Goal: Communication & Community: Ask a question

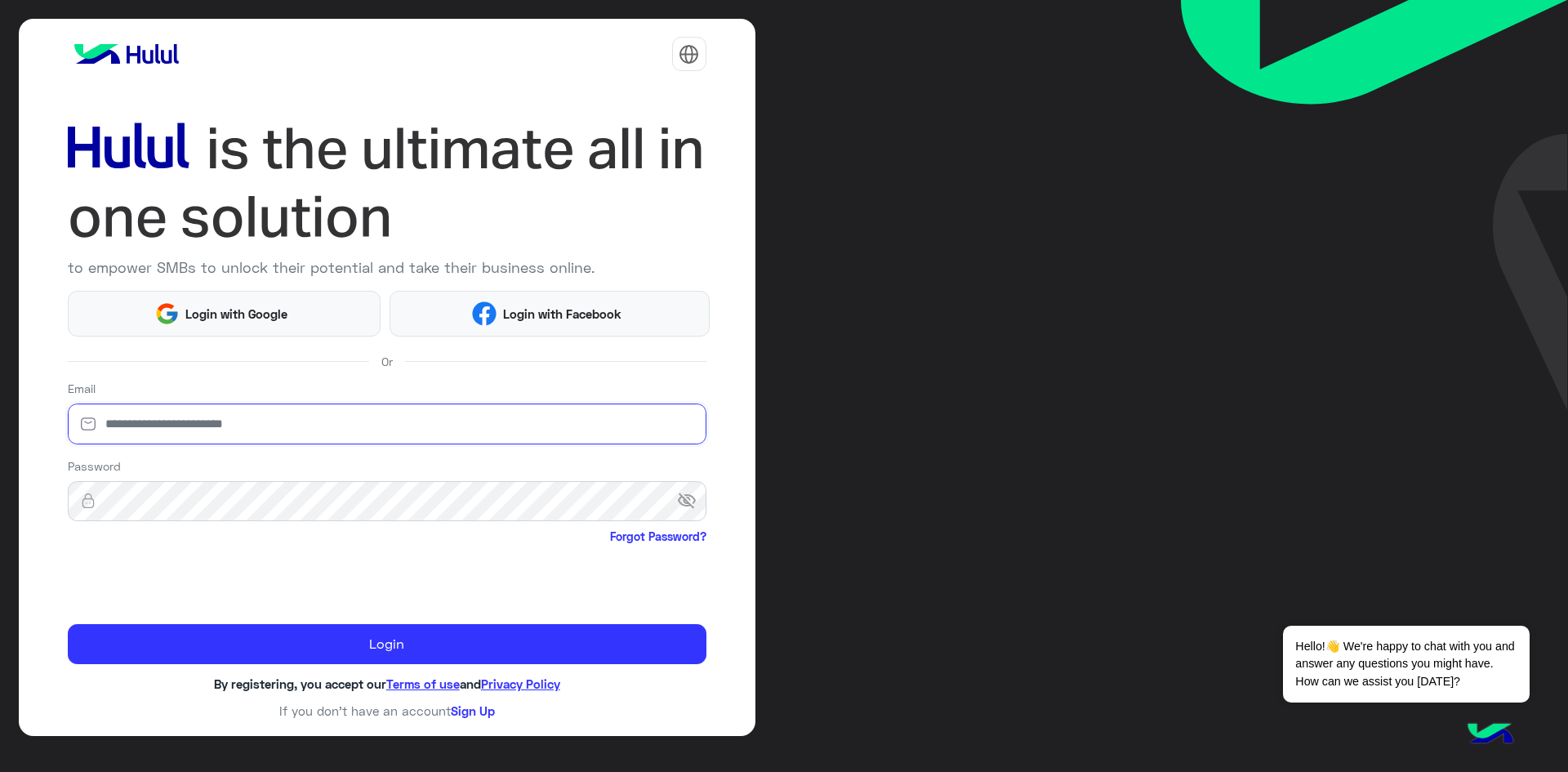
click at [310, 416] on input "email" at bounding box center [387, 423] width 638 height 41
type input "*"
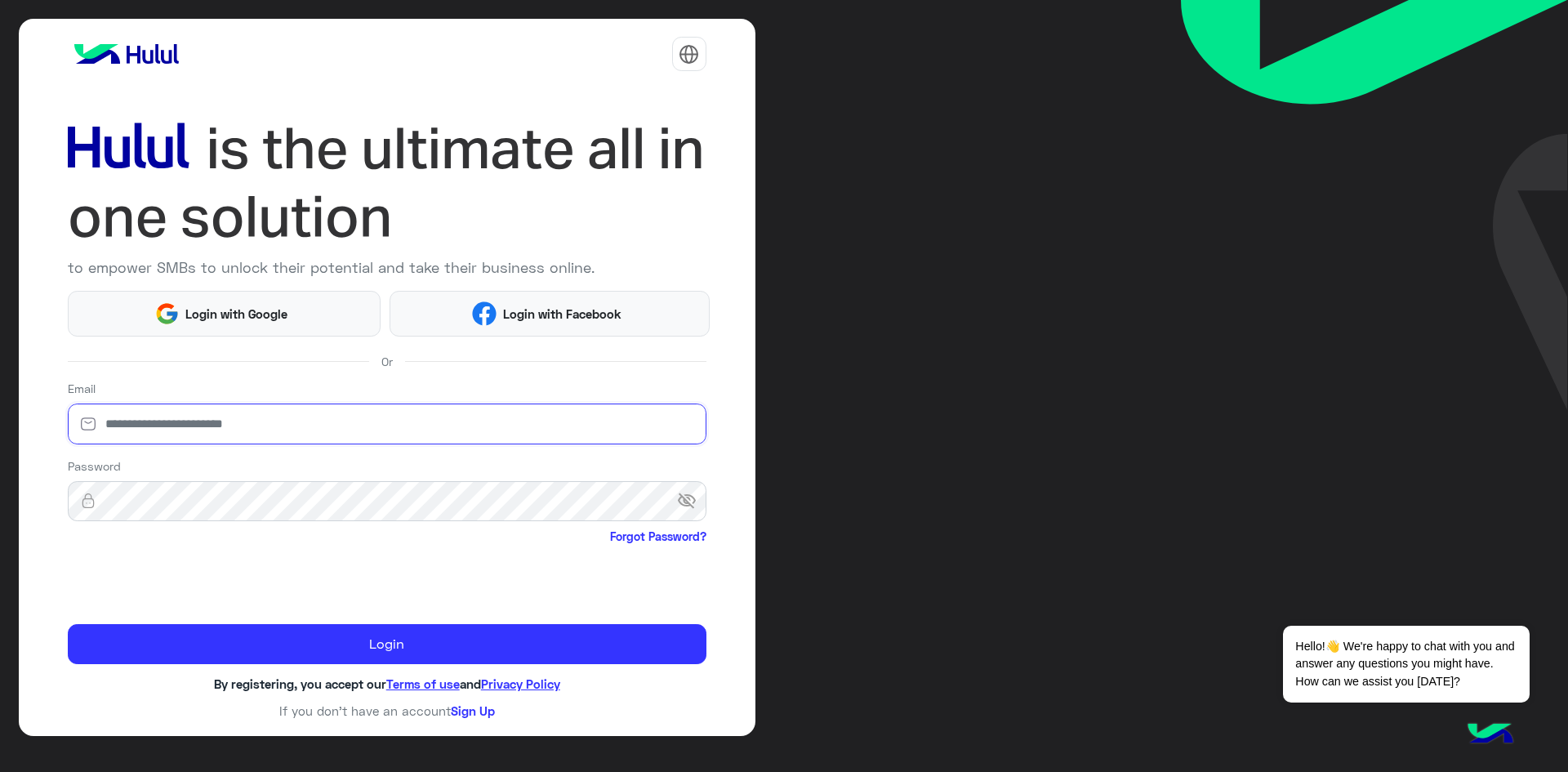
type input "*"
type input "**********"
click at [68, 624] on button "Login" at bounding box center [387, 644] width 638 height 41
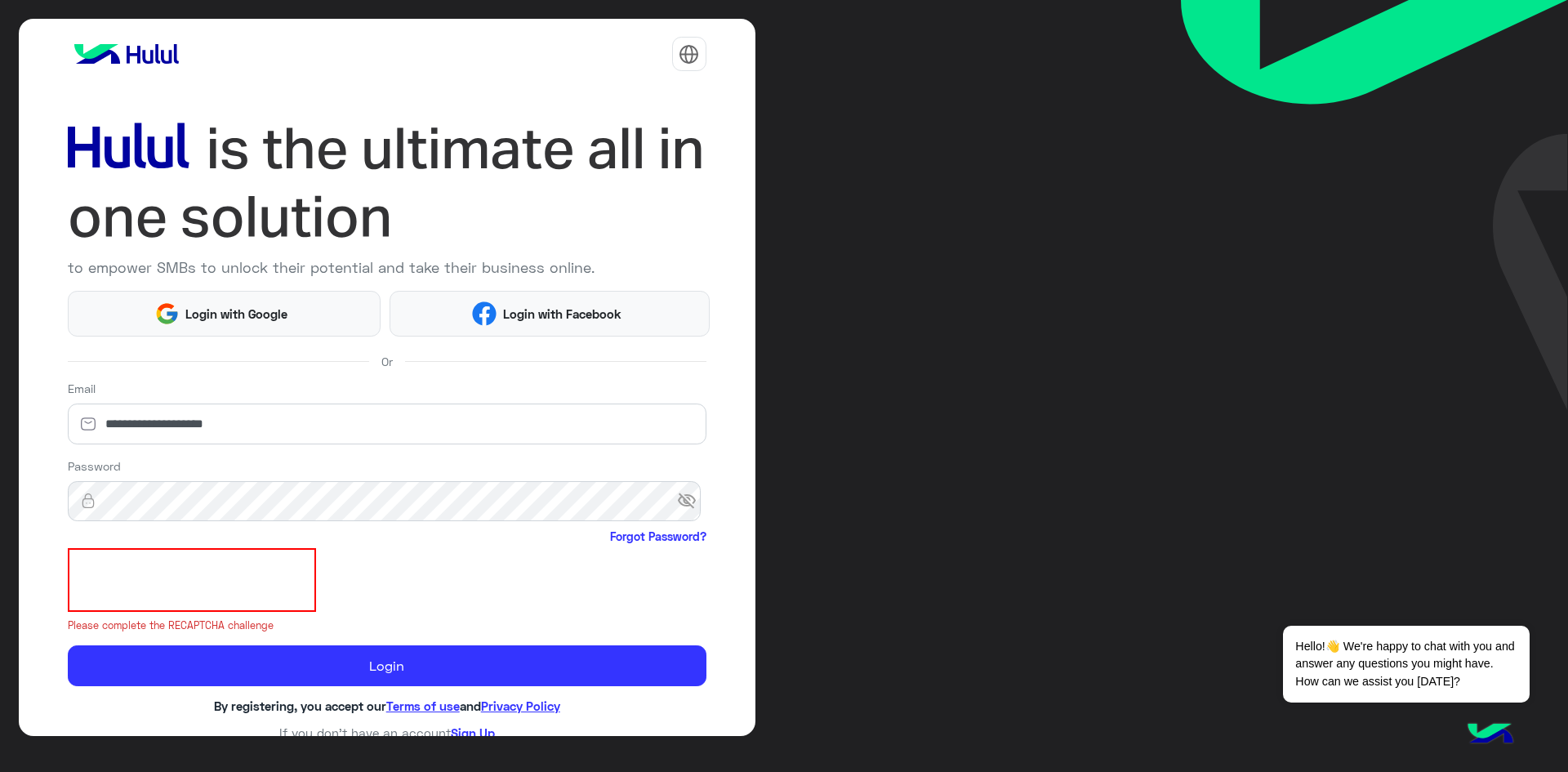
click at [682, 501] on span "visibility_off" at bounding box center [691, 501] width 29 height 29
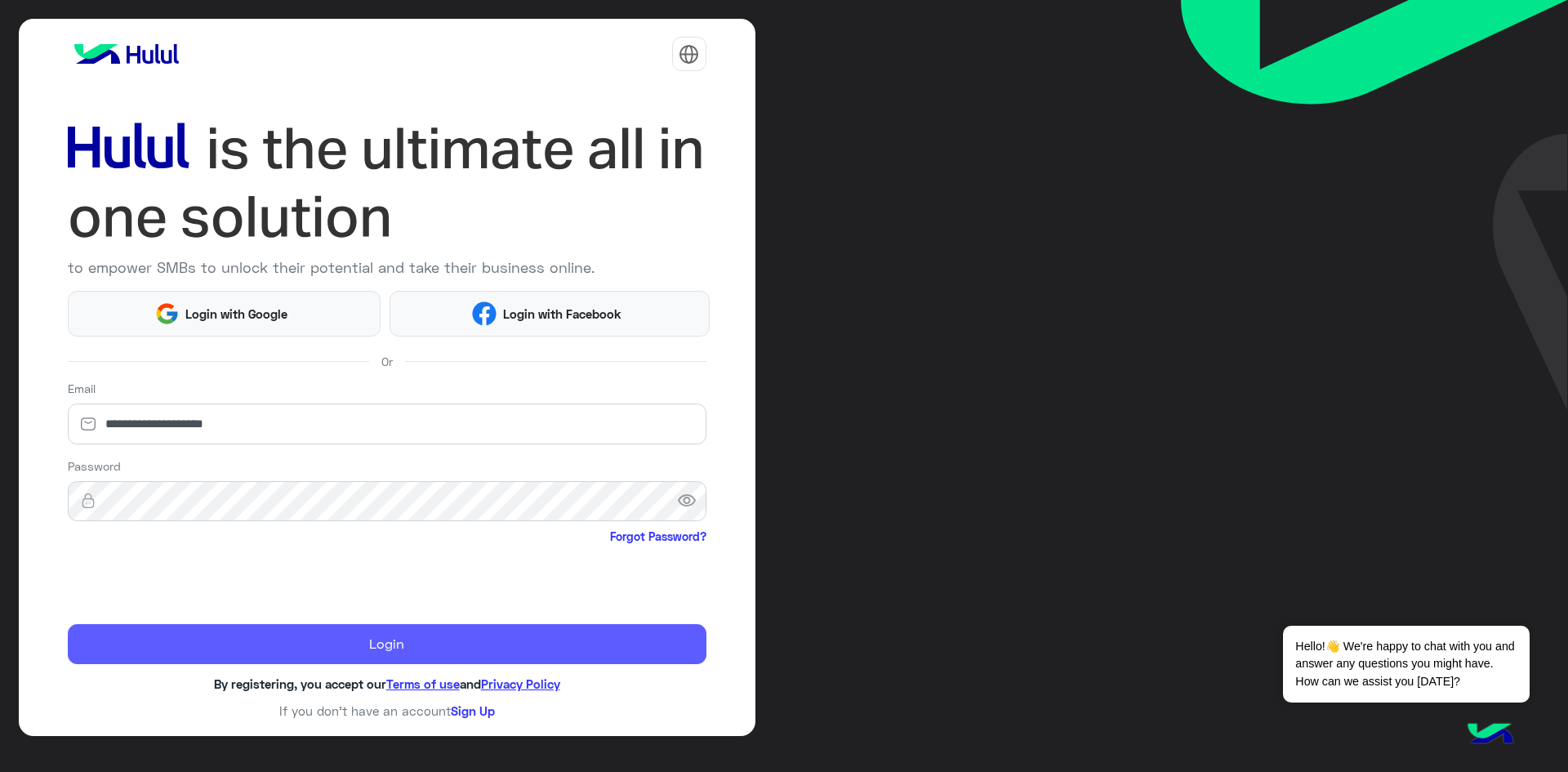
click at [245, 641] on button "Login" at bounding box center [387, 644] width 638 height 41
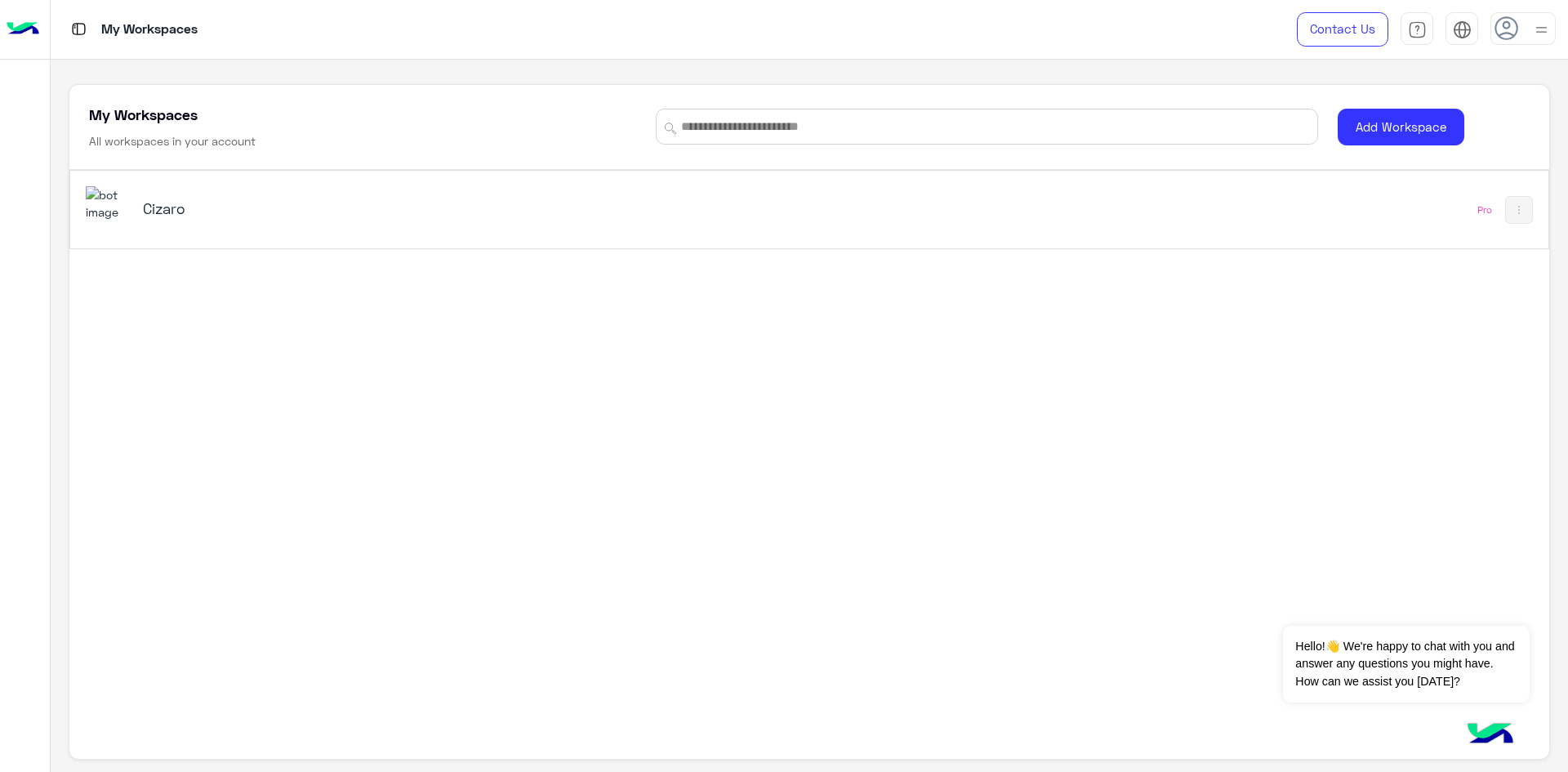
click at [465, 193] on div "Cizaro" at bounding box center [519, 210] width 868 height 48
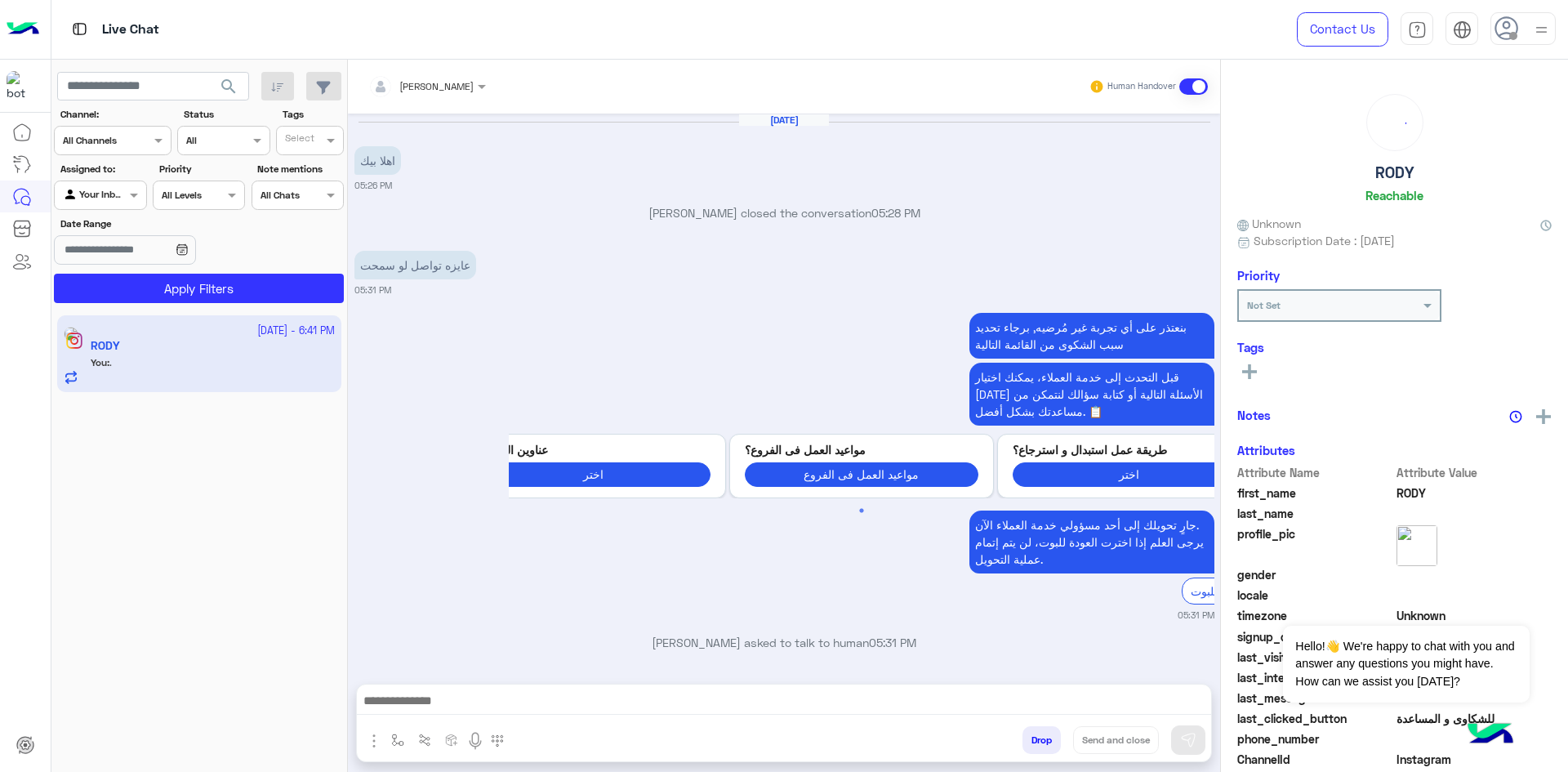
scroll to position [1620, 0]
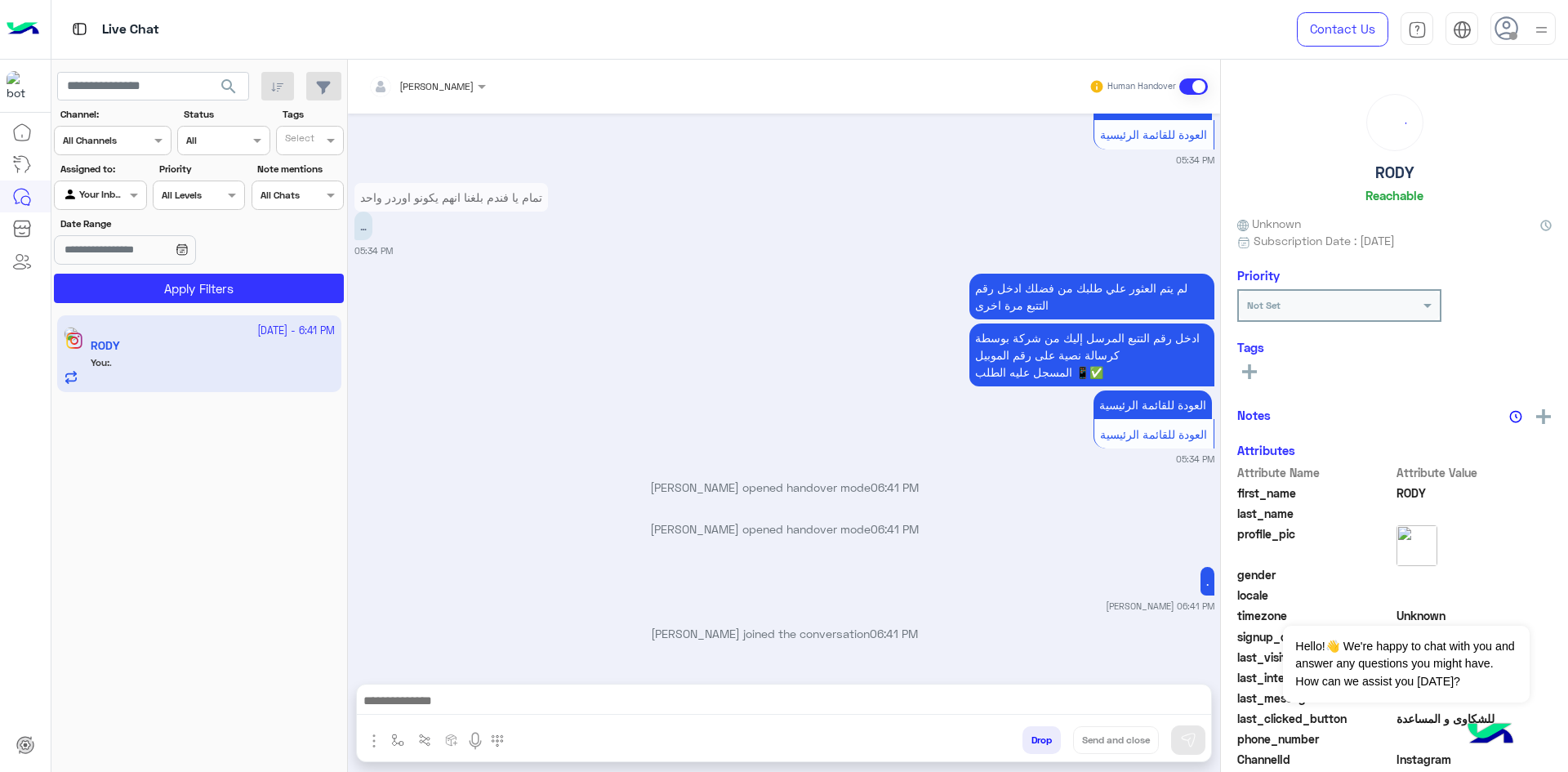
click at [206, 363] on app-inbox-user "[DATE] - 6:41 PM RODY You : ." at bounding box center [199, 353] width 284 height 77
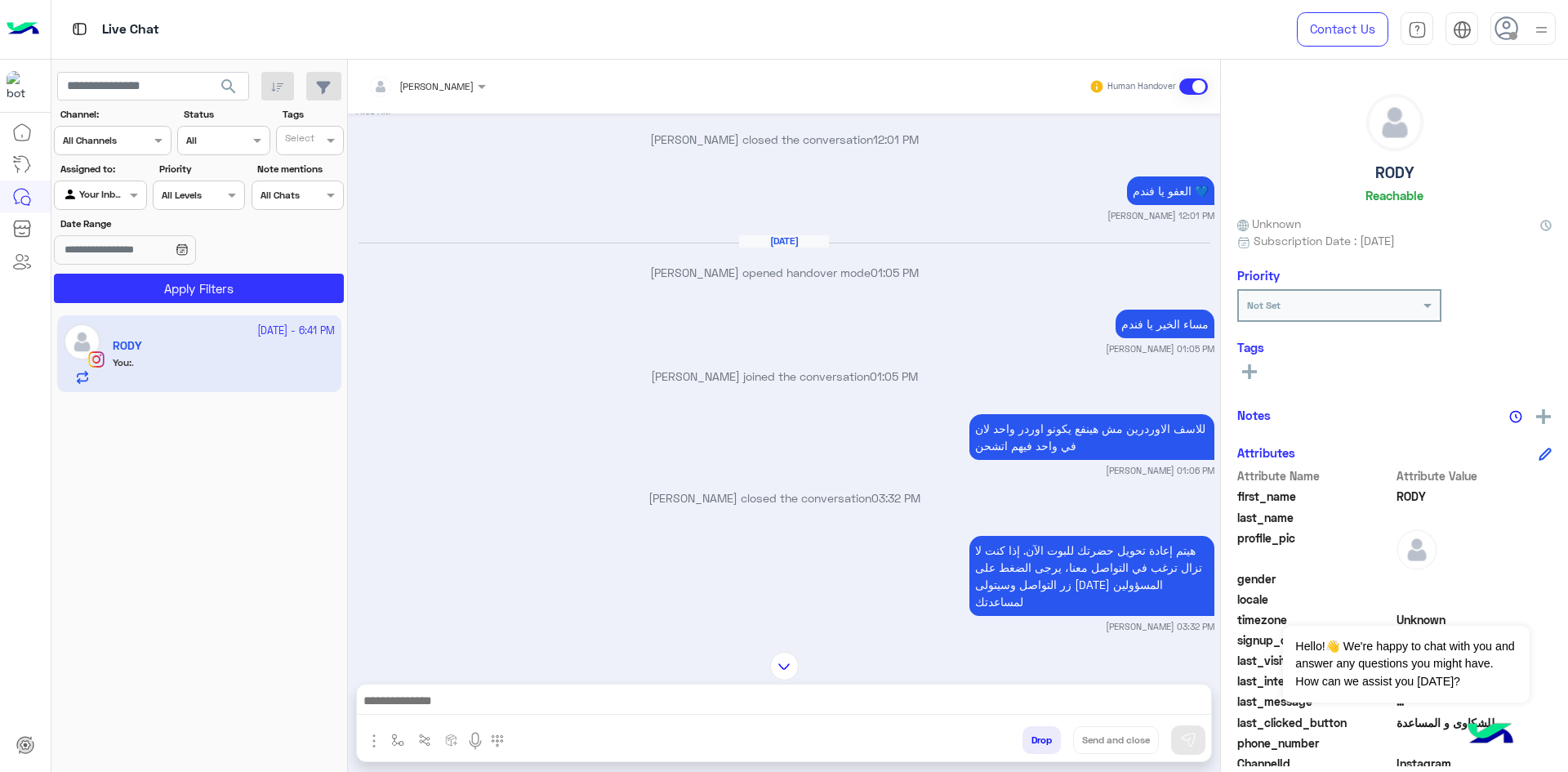
scroll to position [1205, 0]
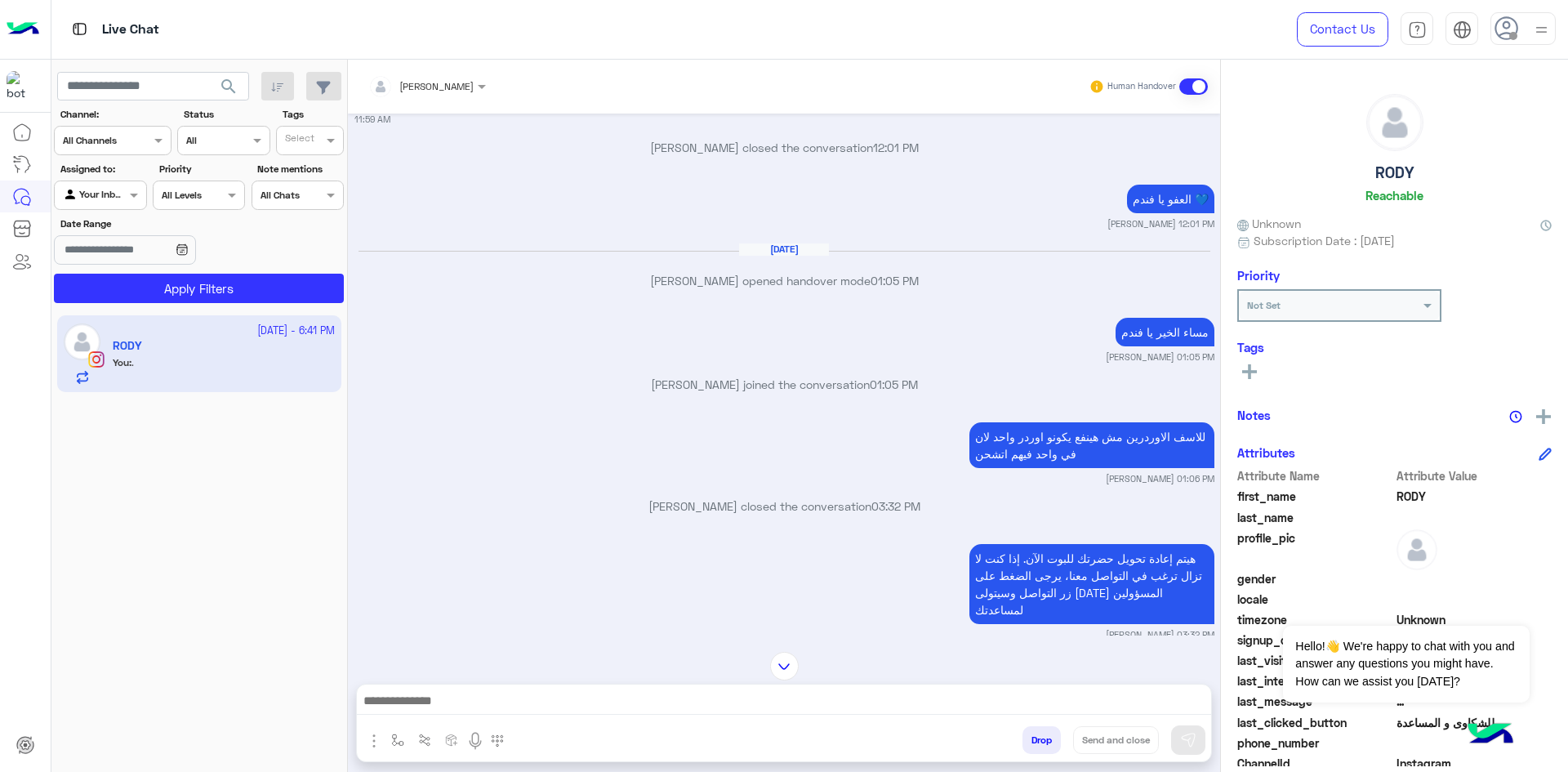
click at [892, 418] on div "للاسف الاوردرين مش هينفع يكونو اوردر واحد لان في واحد فيهم اتشحن Nada Khaled 01…" at bounding box center [784, 452] width 860 height 67
click at [922, 420] on div "للاسف الاوردرين مش هينفع يكونو اوردر واحد لان في واحد فيهم اتشحن Nada Khaled 01…" at bounding box center [784, 452] width 860 height 67
click at [874, 418] on div "للاسف الاوردرين مش هينفع يكونو اوردر واحد لان في واحد فيهم اتشحن Nada Khaled 01…" at bounding box center [784, 452] width 860 height 67
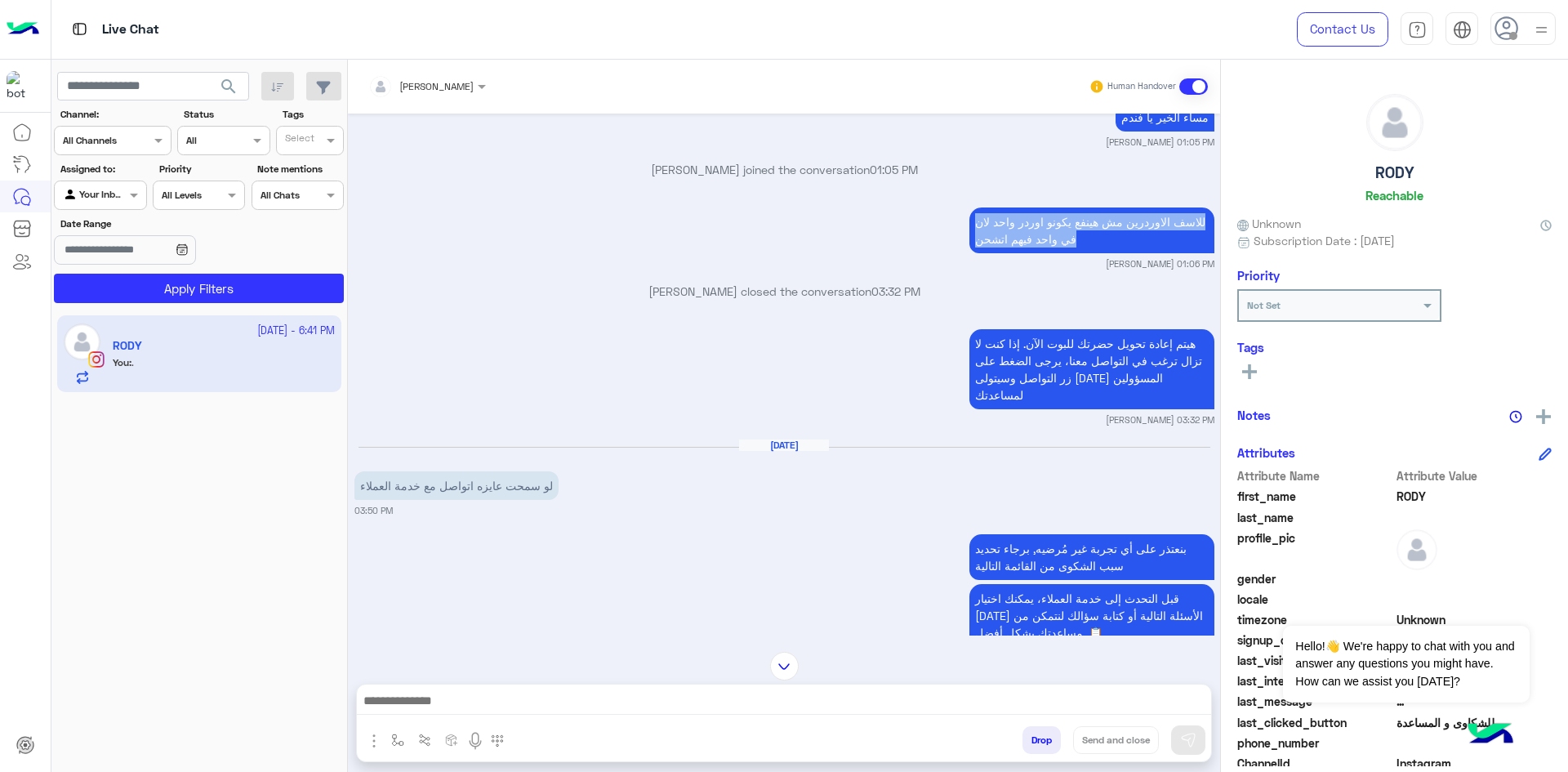
scroll to position [1464, 0]
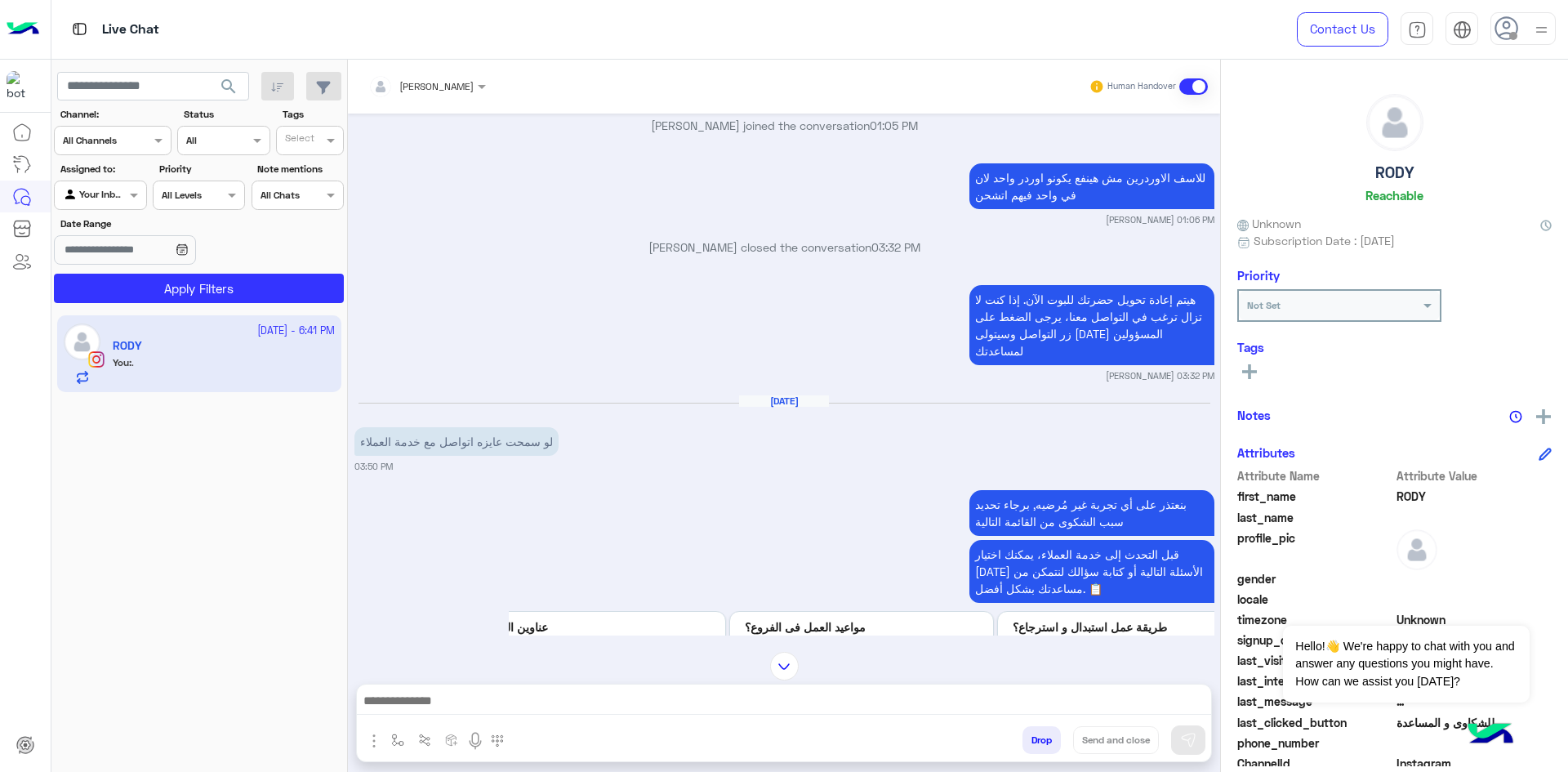
click at [615, 394] on div "[DATE] لو سمحت عايزه اتواصل مع خدمة العملاء 03:50 PM" at bounding box center [784, 434] width 860 height 79
click at [636, 426] on div "[DATE] لو سمحت انا عملت اوردر امبارح من السايت 11:13 AM 11:13 AM و دا رقم الاور…" at bounding box center [783, 375] width 872 height 522
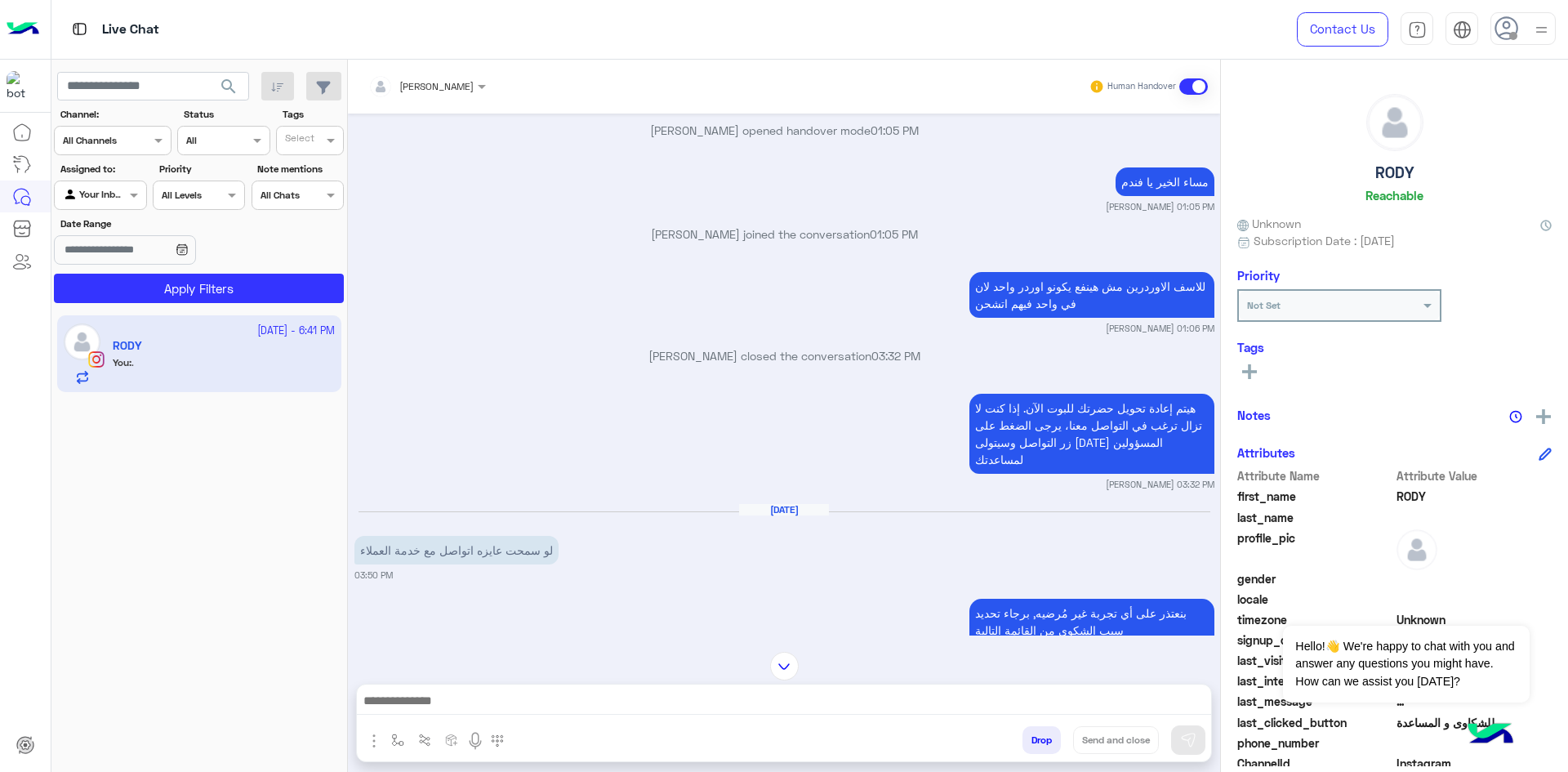
scroll to position [1219, 0]
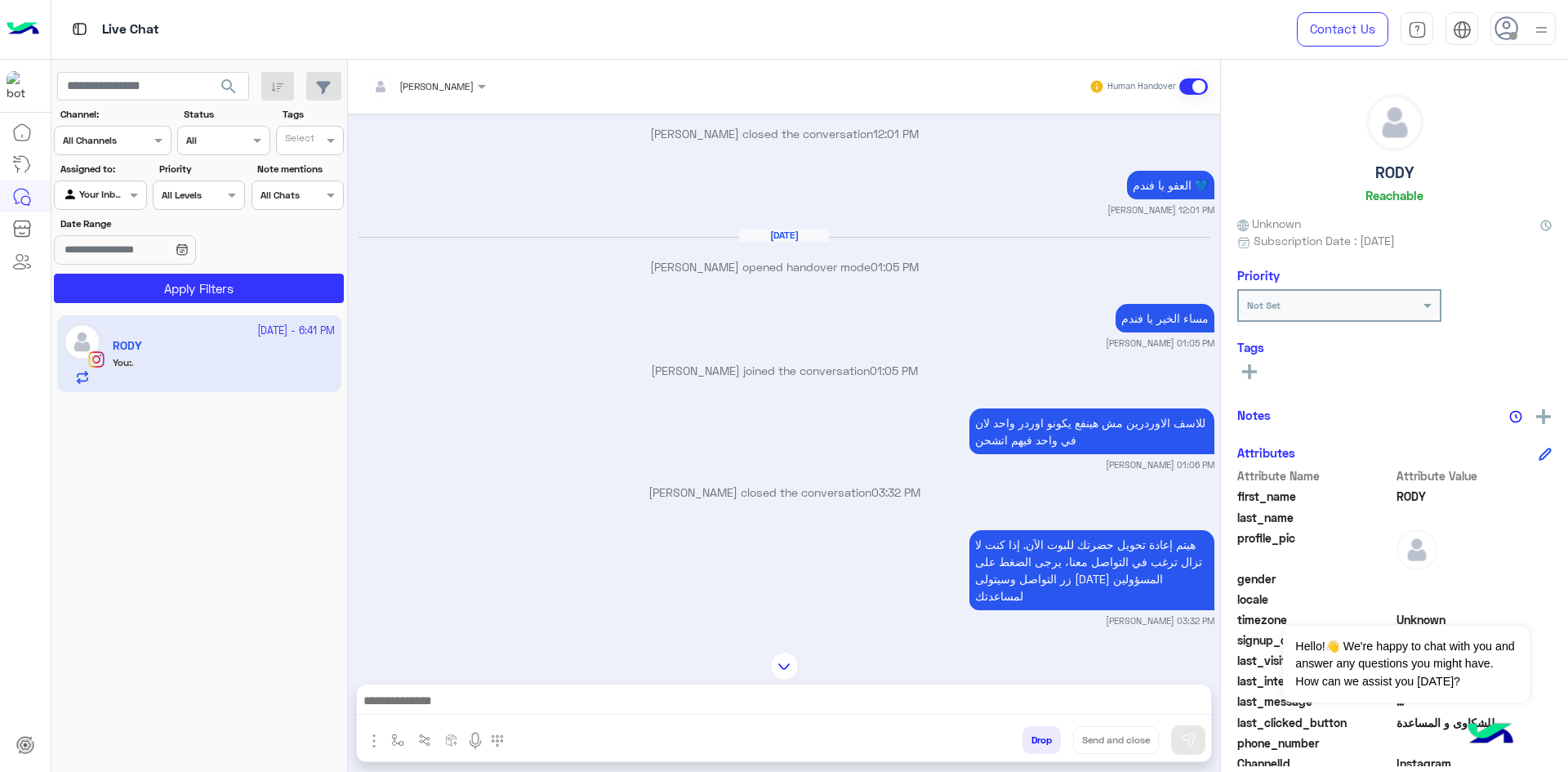
click at [836, 404] on div "للاسف الاوردرين مش هينفع يكونو اوردر واحد لان في واحد فيهم اتشحن Nada Khaled 01…" at bounding box center [784, 438] width 860 height 67
click at [1129, 408] on p "للاسف الاوردرين مش هينفع يكونو اوردر واحد لان في واحد فيهم اتشحن" at bounding box center [1092, 431] width 245 height 46
click at [1140, 411] on p "للاسف الاوردرين مش هينفع يكونو اوردر واحد لان في واحد فيهم اتشحن" at bounding box center [1092, 431] width 245 height 46
drag, startPoint x: 1150, startPoint y: 397, endPoint x: 863, endPoint y: 407, distance: 287.2
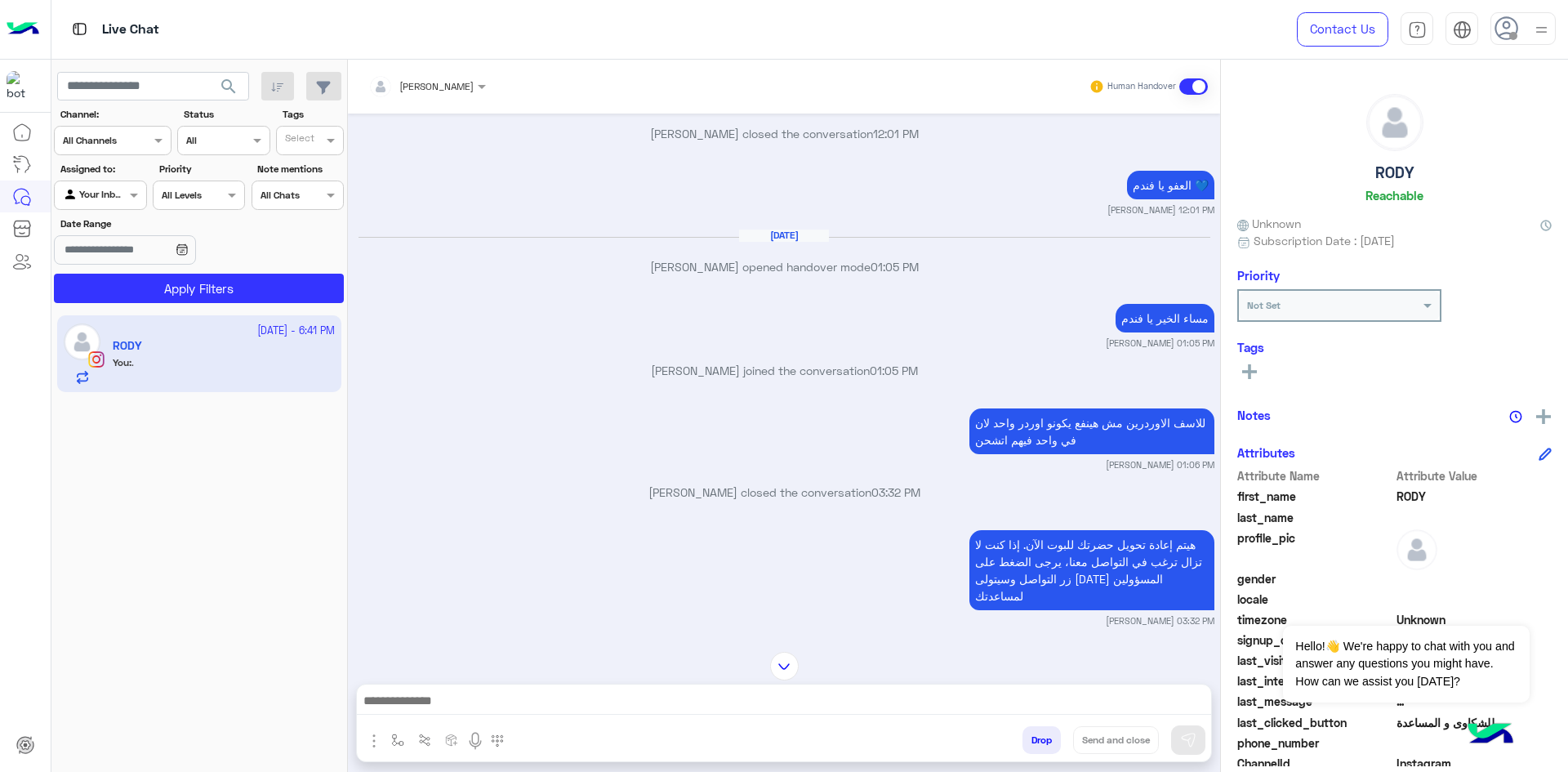
click at [863, 407] on div "للاسف الاوردرين مش هينفع يكونو اوردر واحد لان في واحد فيهم اتشحن Nada Khaled 01…" at bounding box center [784, 438] width 860 height 67
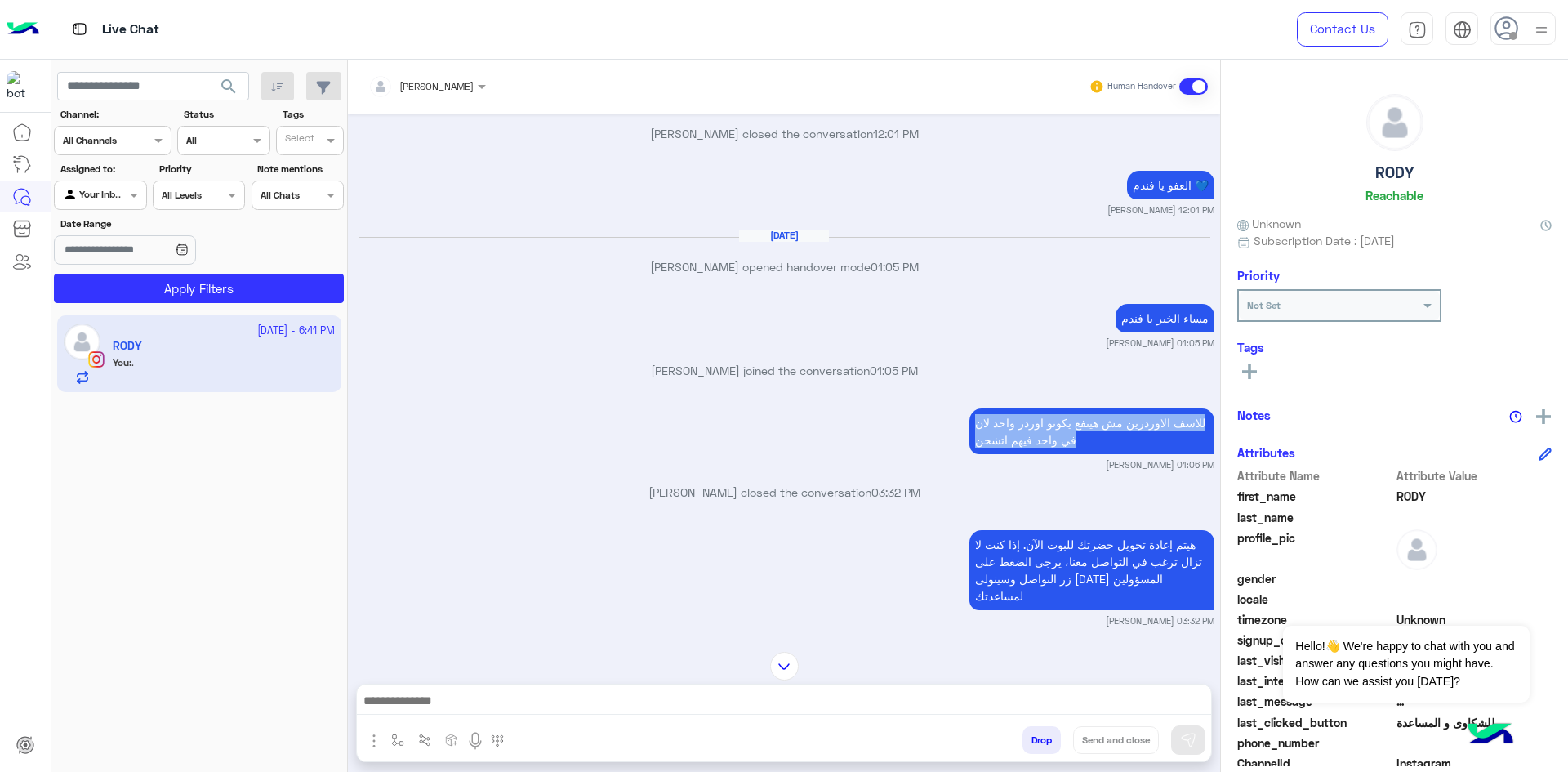
click at [863, 407] on div "للاسف الاوردرين مش هينفع يكونو اوردر واحد لان في واحد فيهم اتشحن Nada Khaled 01…" at bounding box center [784, 438] width 860 height 67
click at [896, 404] on div "للاسف الاوردرين مش هينفع يكونو اوردر واحد لان في واحد فيهم اتشحن Nada Khaled 01…" at bounding box center [784, 438] width 860 height 67
click at [620, 415] on div "للاسف الاوردرين مش هينفع يكونو اوردر واحد لان في واحد فيهم اتشحن Nada Khaled 01…" at bounding box center [784, 438] width 860 height 67
click at [362, 414] on div "للاسف الاوردرين مش هينفع يكونو اوردر واحد لان في واحد فيهم اتشحن Nada Khaled 01…" at bounding box center [784, 438] width 860 height 67
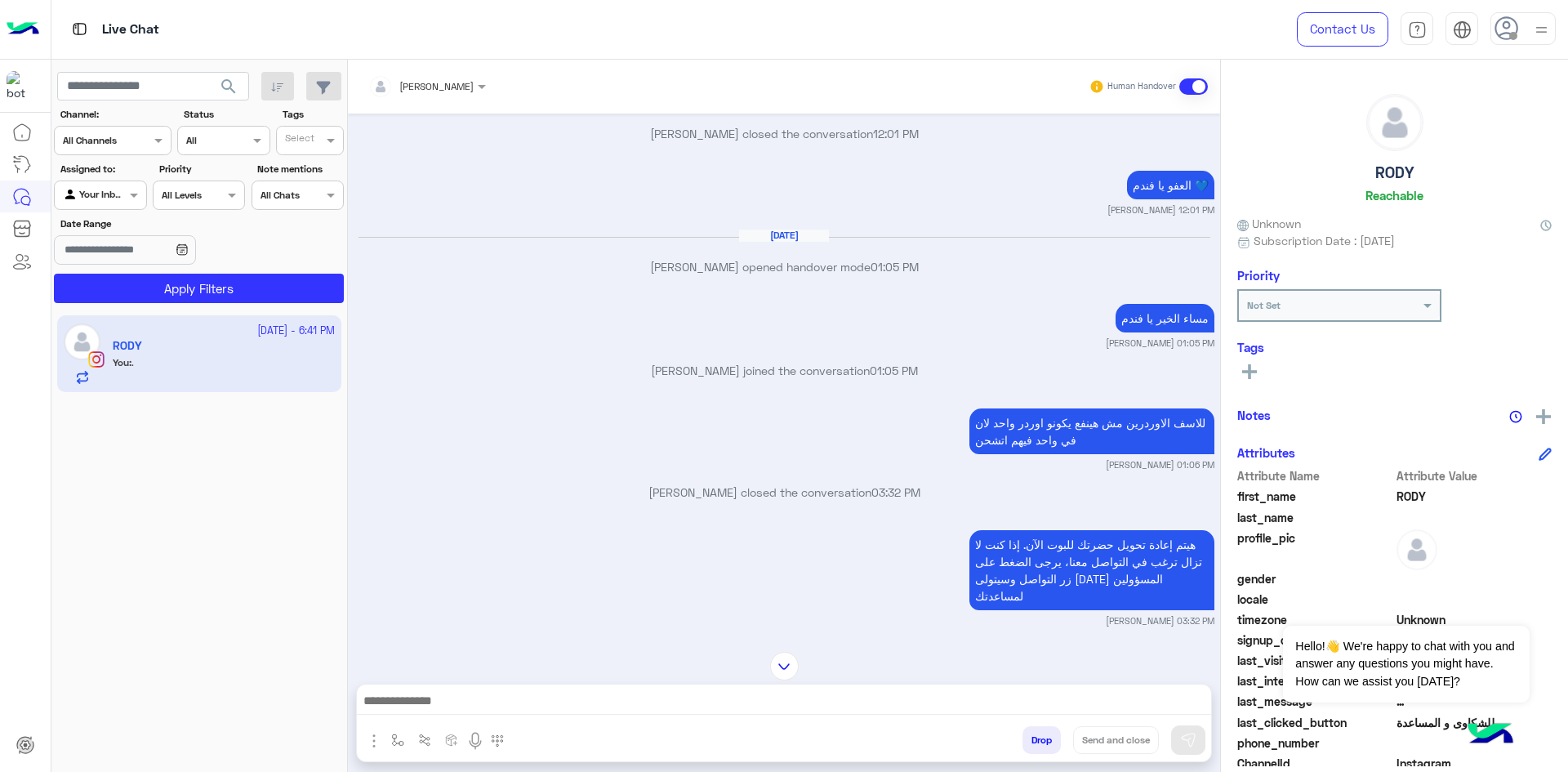
click at [1102, 167] on div "العفو يا فندم 💙 [PERSON_NAME] 12:01 PM" at bounding box center [784, 191] width 860 height 49
drag, startPoint x: 1220, startPoint y: 267, endPoint x: 1224, endPoint y: 234, distance: 33.2
click at [1224, 234] on mat-drawer "RODY Reachable Unknown Subscription Date : [DATE] Priority Not Set Tags See All…" at bounding box center [1393, 419] width 347 height 719
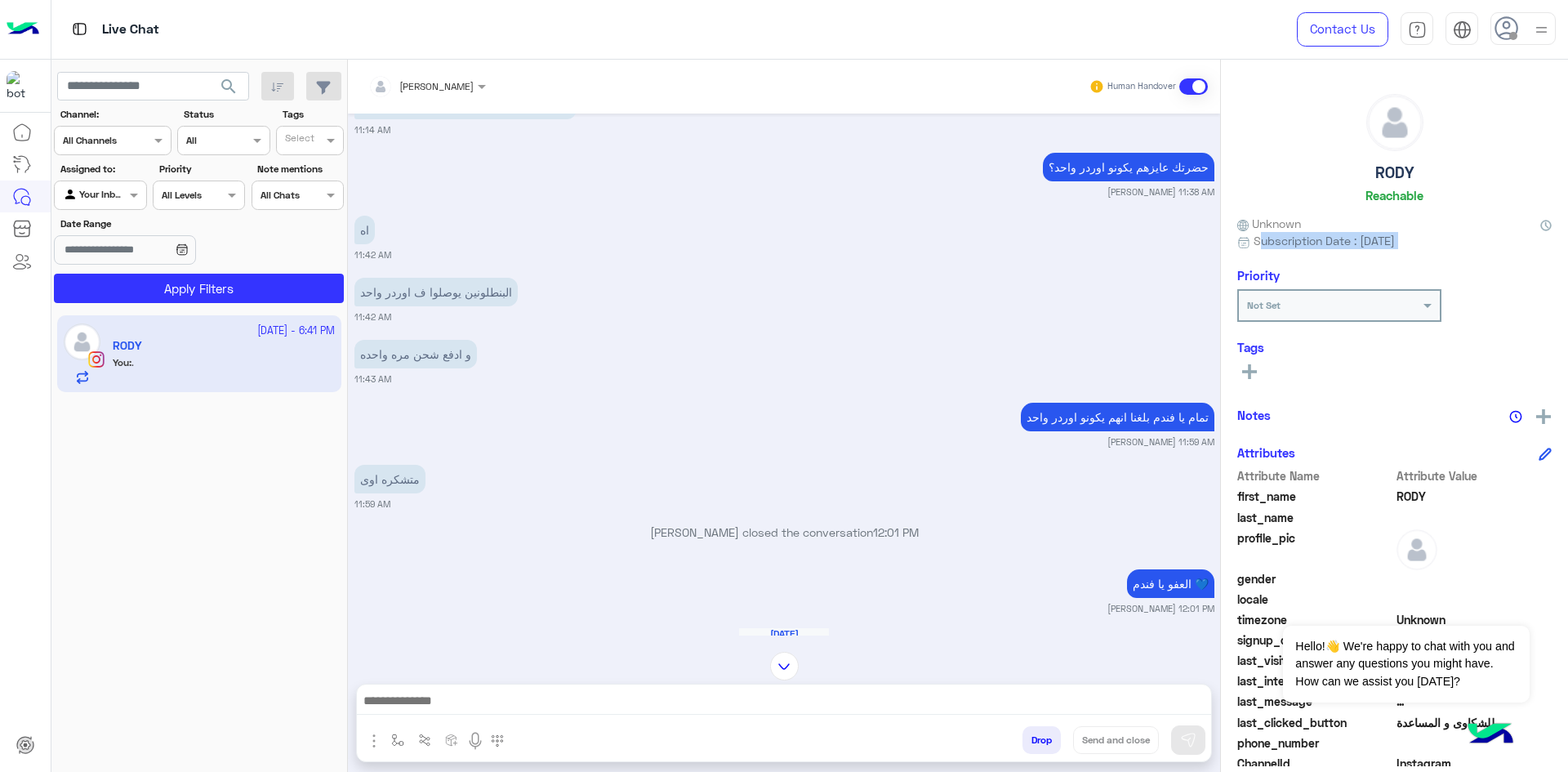
scroll to position [705, 0]
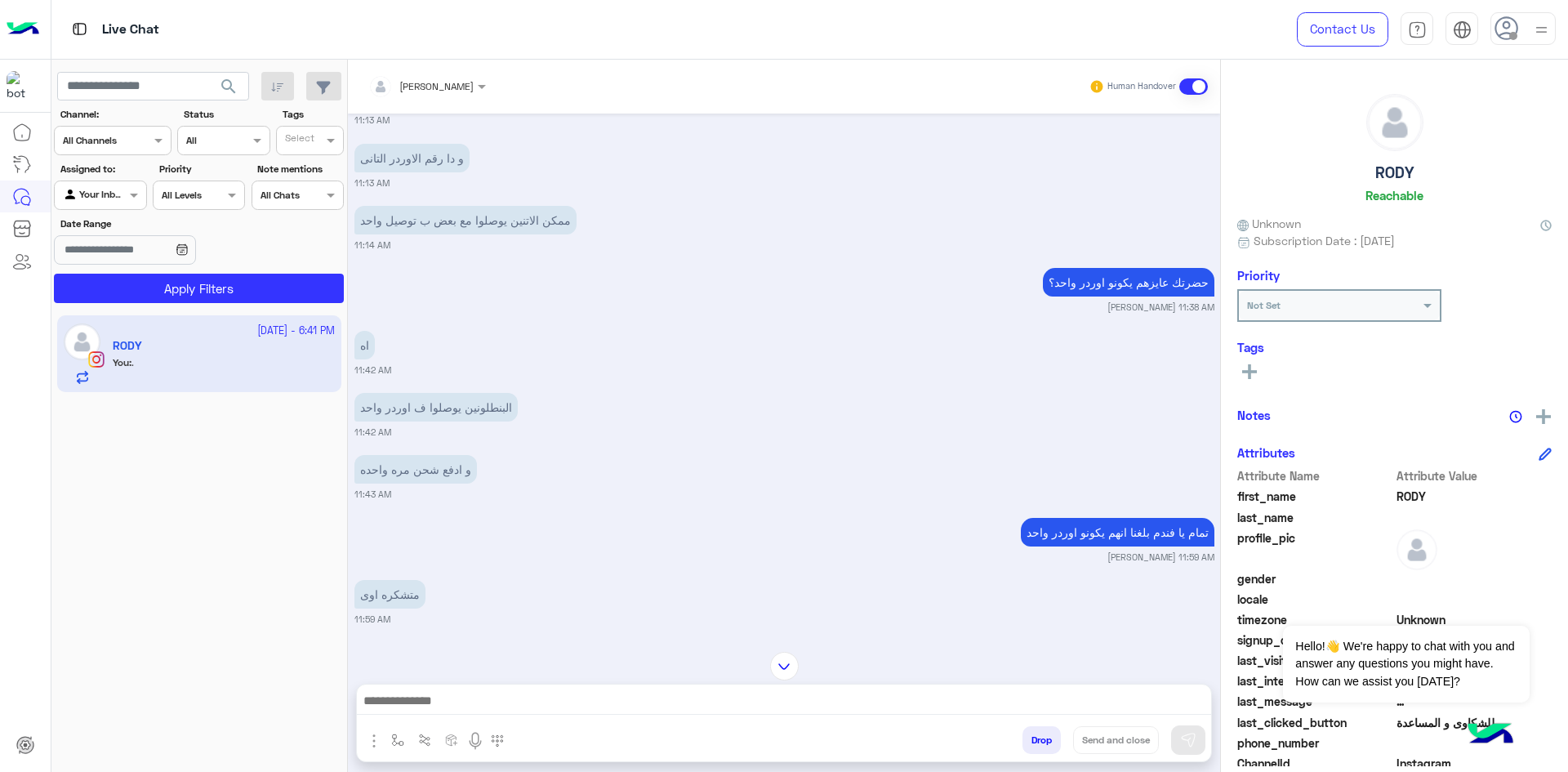
click at [896, 301] on small "[PERSON_NAME] 11:38 AM" at bounding box center [784, 307] width 860 height 13
drag, startPoint x: 896, startPoint y: 273, endPoint x: 1325, endPoint y: 284, distance: 429.1
click at [898, 301] on small "[PERSON_NAME] 11:38 AM" at bounding box center [784, 307] width 860 height 13
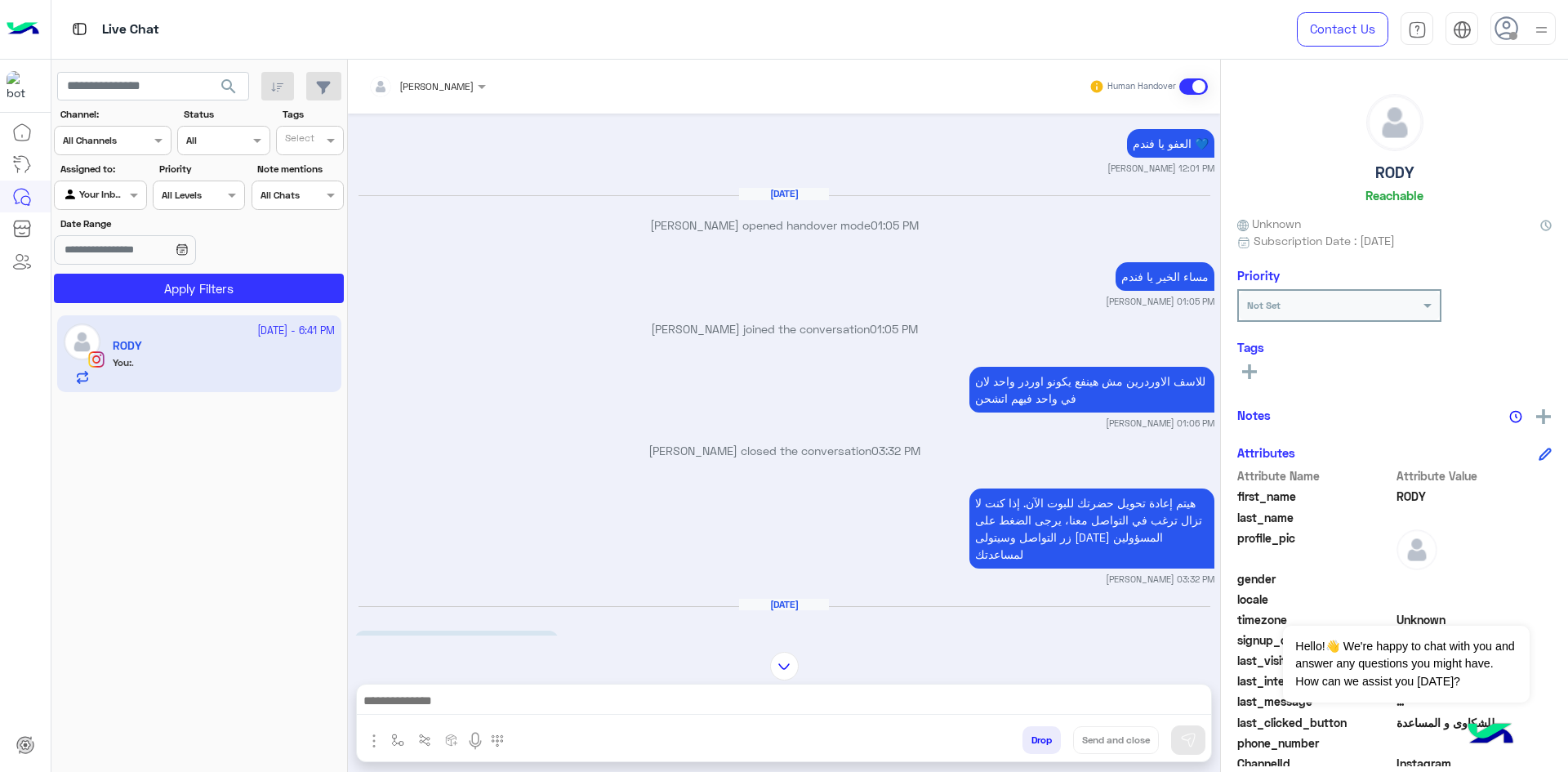
scroll to position [1270, 0]
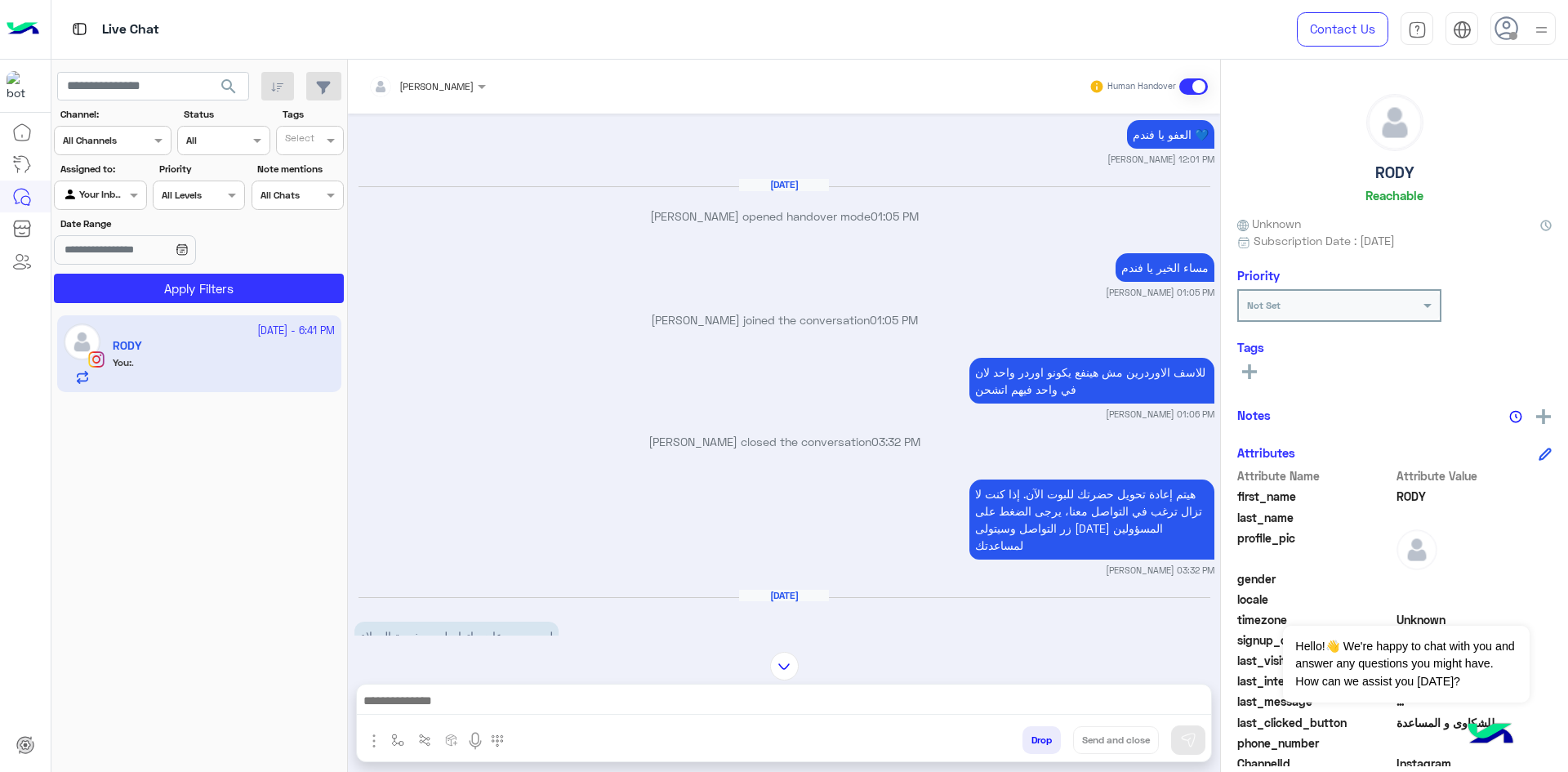
click at [818, 354] on div "للاسف الاوردرين مش هينفع يكونو اوردر واحد لان في واحد فيهم اتشحن Nada Khaled 01…" at bounding box center [784, 387] width 860 height 67
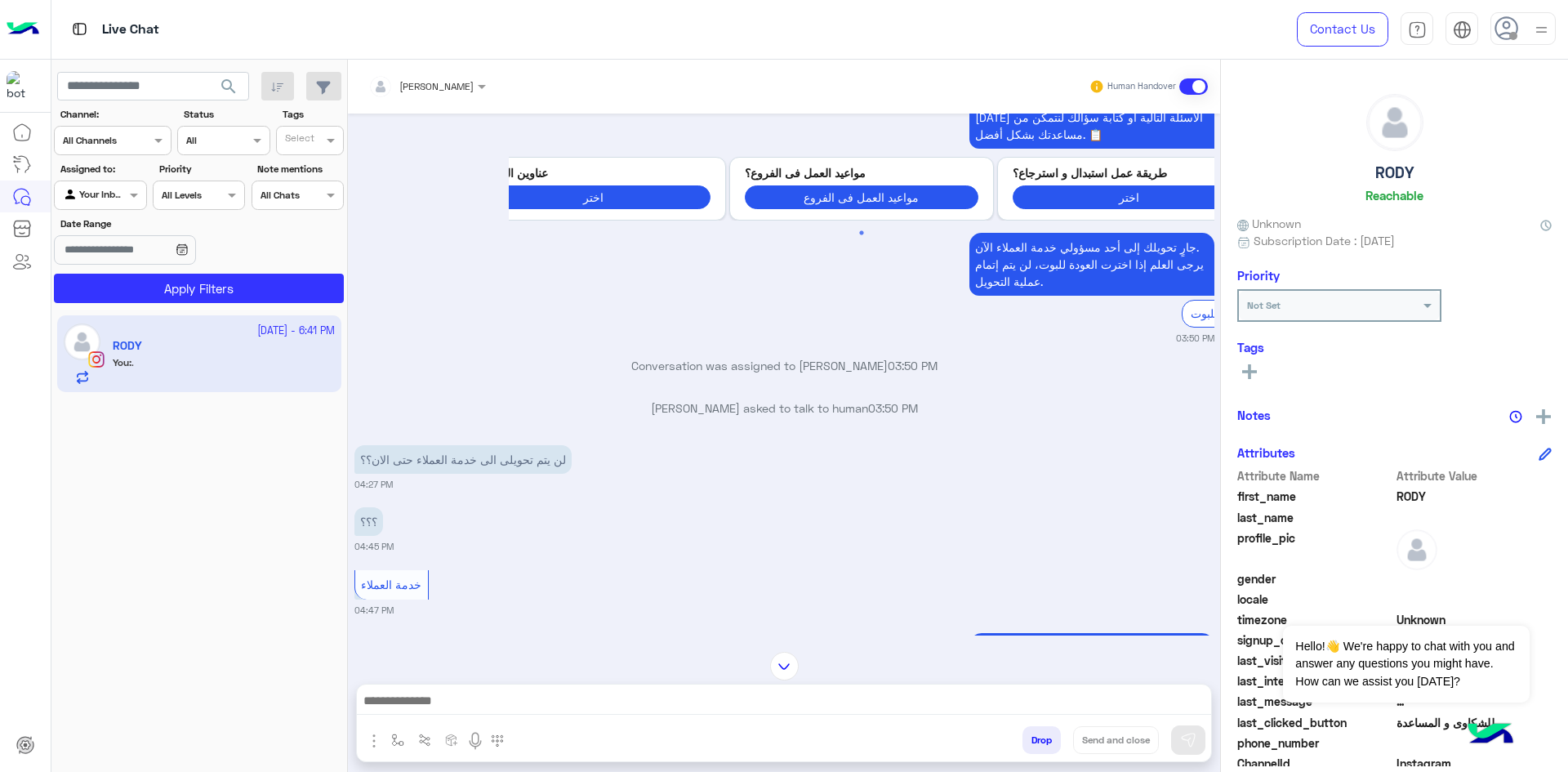
scroll to position [1923, 0]
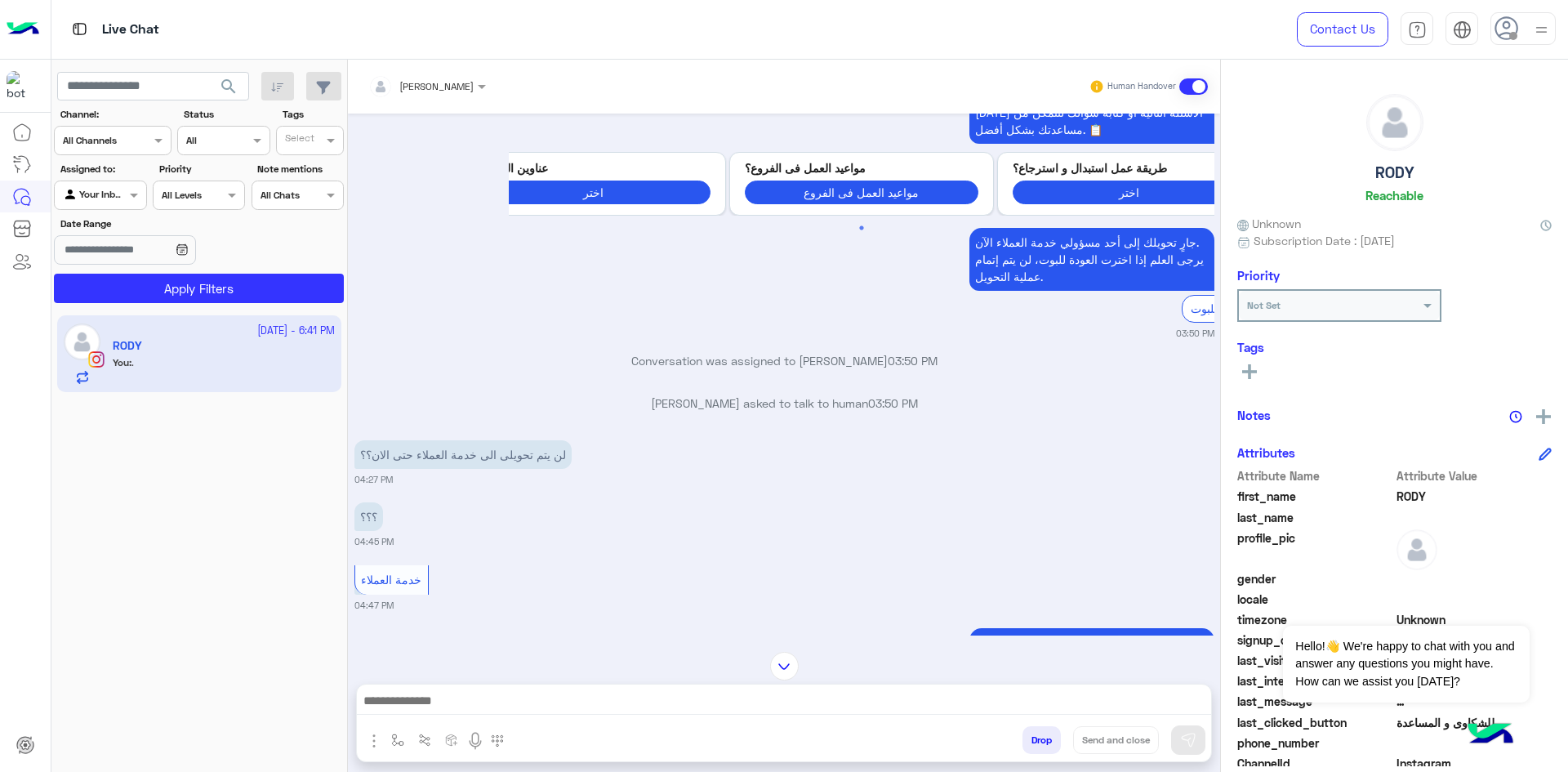
click at [524, 440] on p "لن يتم تحويلى الى خدمة العملاء حتى الان؟؟" at bounding box center [463, 454] width 217 height 28
click at [588, 436] on div "لن يتم تحويلى الى خدمة العملاء حتى الان؟؟ 04:27 PM" at bounding box center [784, 461] width 860 height 49
drag, startPoint x: 589, startPoint y: 414, endPoint x: 558, endPoint y: 436, distance: 38.0
click at [558, 473] on small "04:27 PM" at bounding box center [784, 479] width 860 height 13
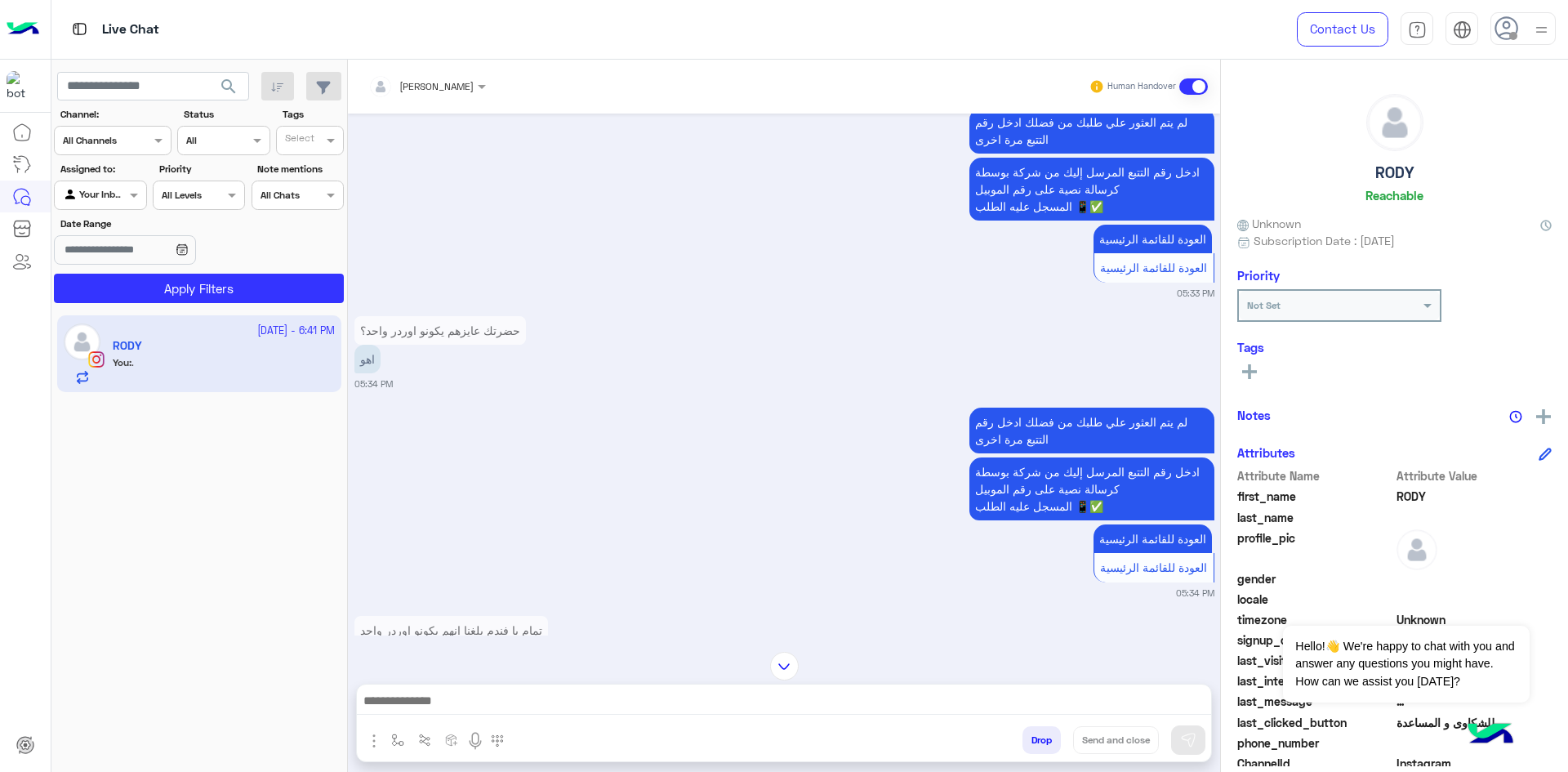
scroll to position [5082, 0]
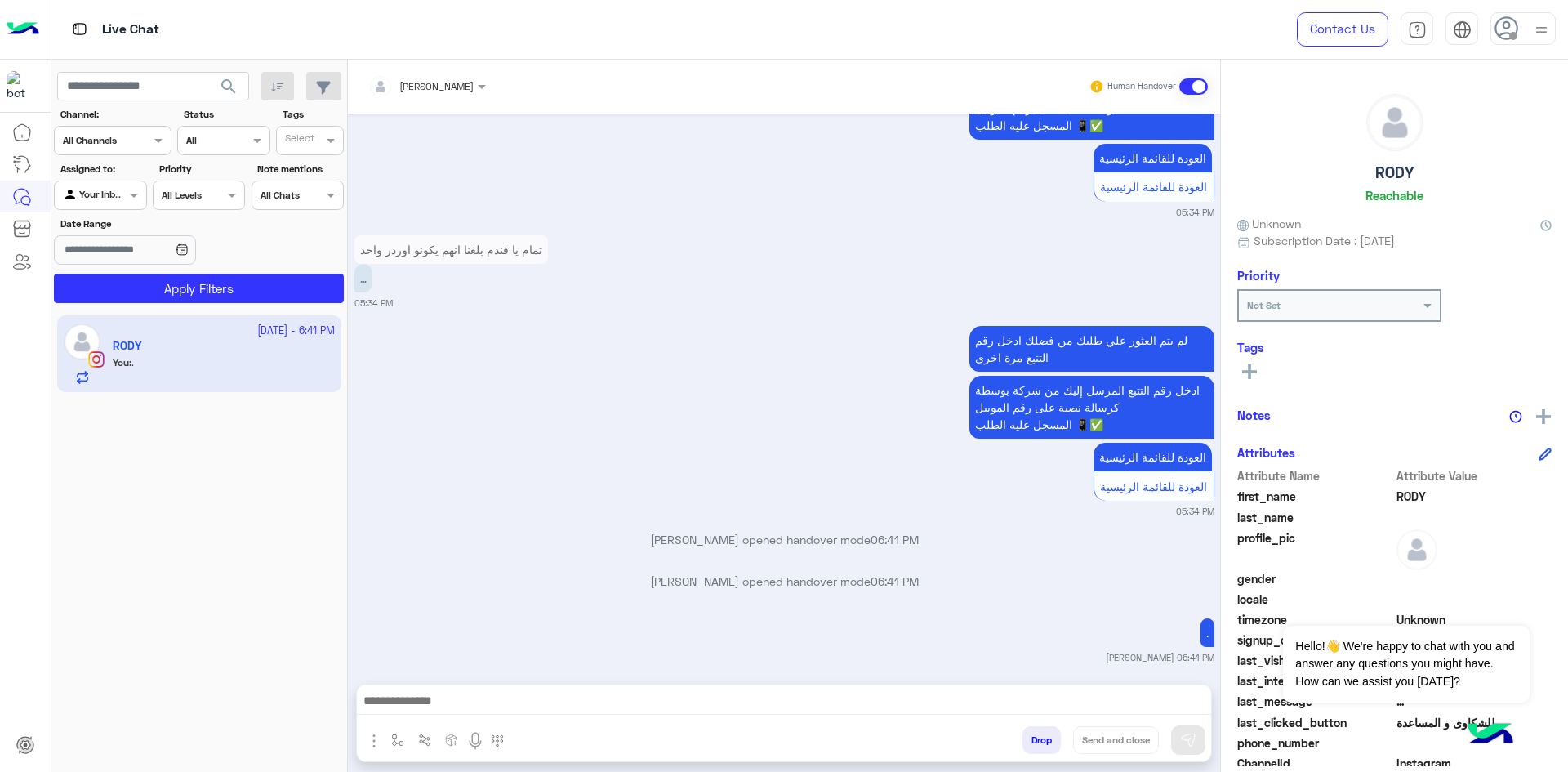
click at [1200, 618] on p "." at bounding box center [1207, 633] width 14 height 28
click at [1172, 614] on div ". Nada Khaled 06:41 PM" at bounding box center [784, 639] width 860 height 49
drag, startPoint x: 1184, startPoint y: 583, endPoint x: 1158, endPoint y: 583, distance: 26.0
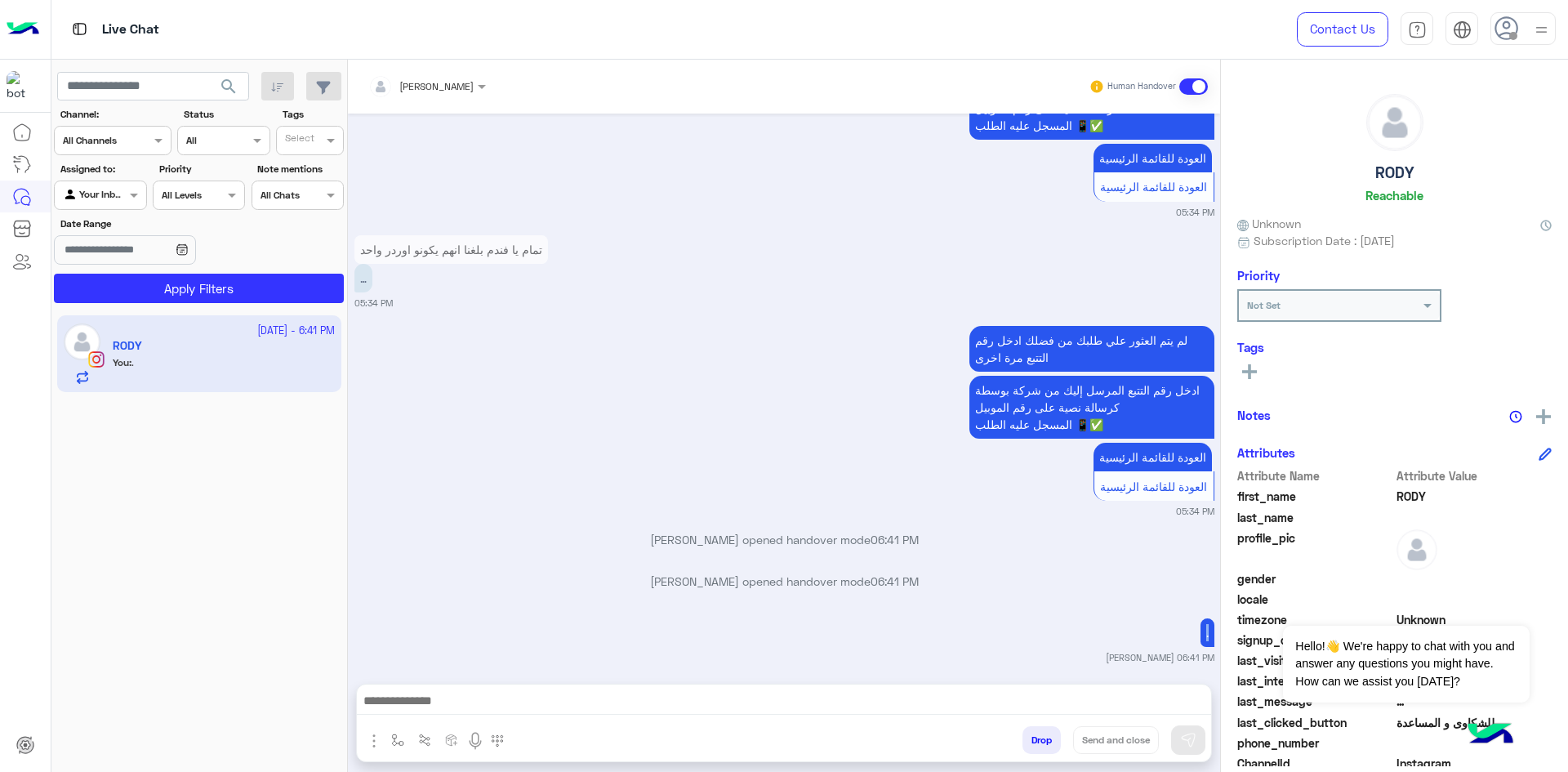
click at [1158, 614] on div ". Nada Khaled 06:41 PM" at bounding box center [784, 639] width 860 height 49
click at [1095, 614] on div ". Nada Khaled 06:41 PM" at bounding box center [784, 639] width 860 height 49
click at [851, 678] on p "[PERSON_NAME] joined the conversation 06:41 PM" at bounding box center [784, 686] width 860 height 17
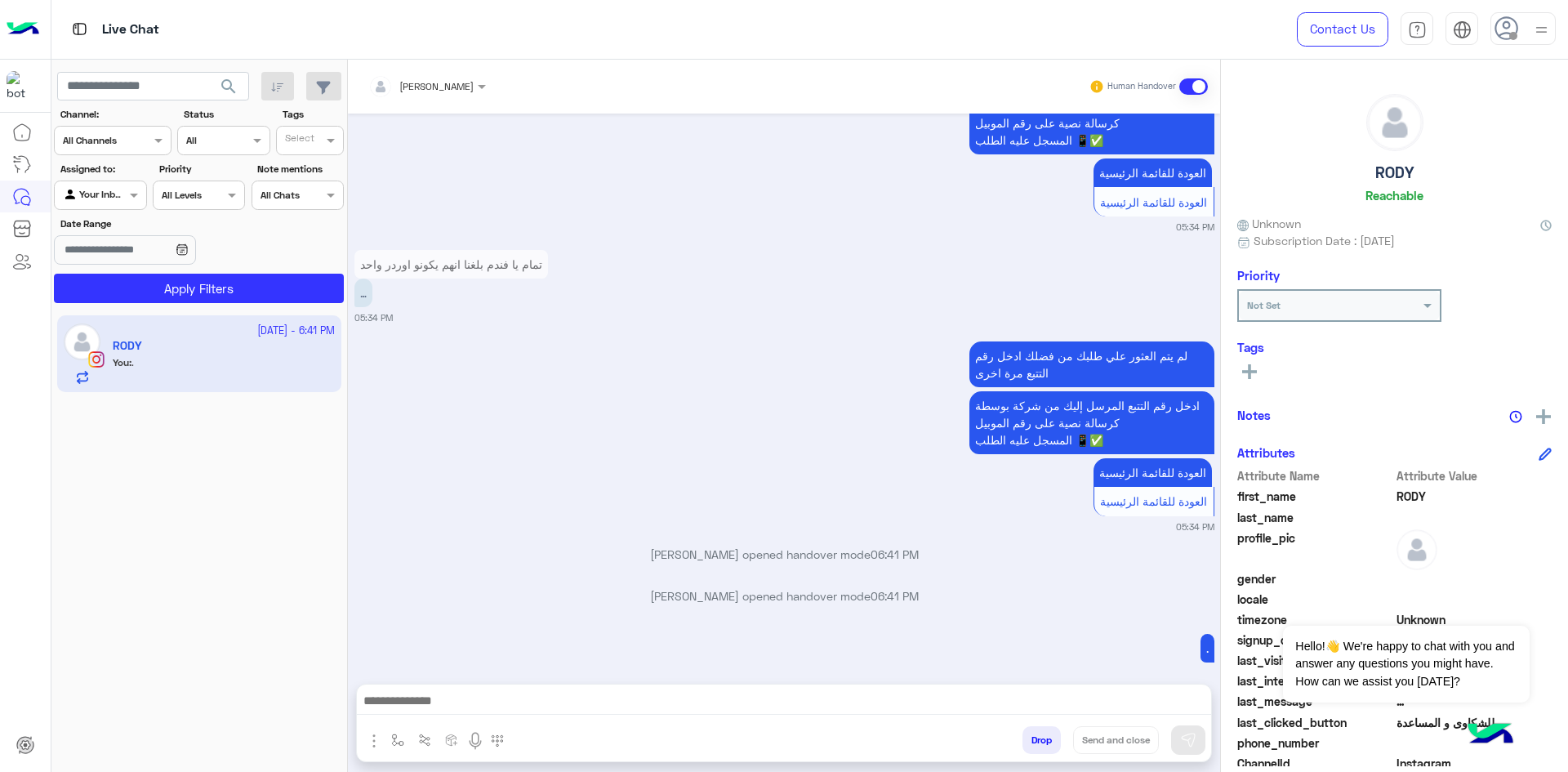
scroll to position [7514, 0]
